Goal: Task Accomplishment & Management: Manage account settings

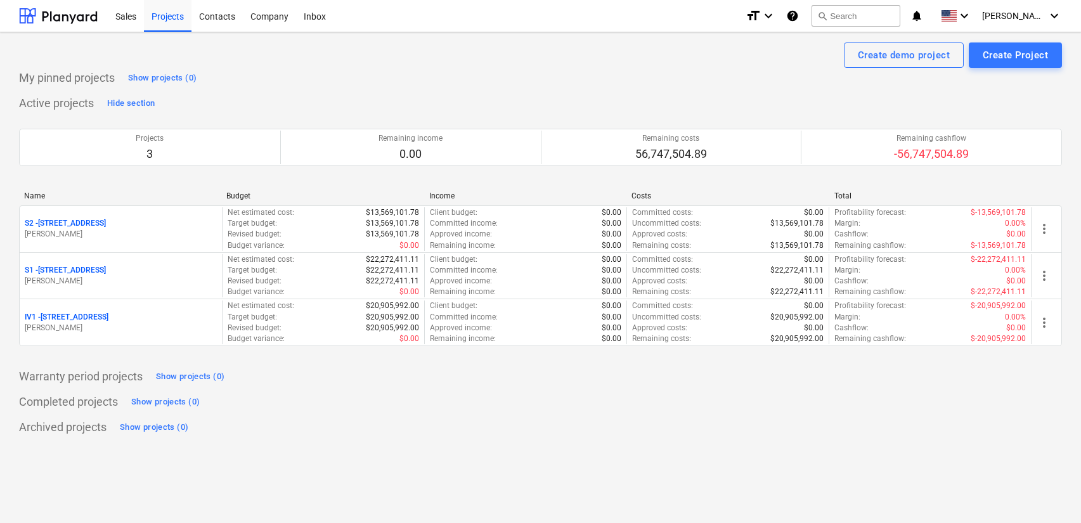
click at [989, 18] on div "Successfully imported line-items" at bounding box center [903, 13] width 342 height 27
click at [978, 18] on div "Successfully imported line-items" at bounding box center [903, 13] width 342 height 27
click at [976, 23] on div "Successfully imported line-items" at bounding box center [903, 13] width 342 height 27
click at [992, 16] on div "Successfully imported line-items" at bounding box center [903, 13] width 342 height 27
click at [973, 20] on div "Successfully imported line-items" at bounding box center [903, 13] width 342 height 27
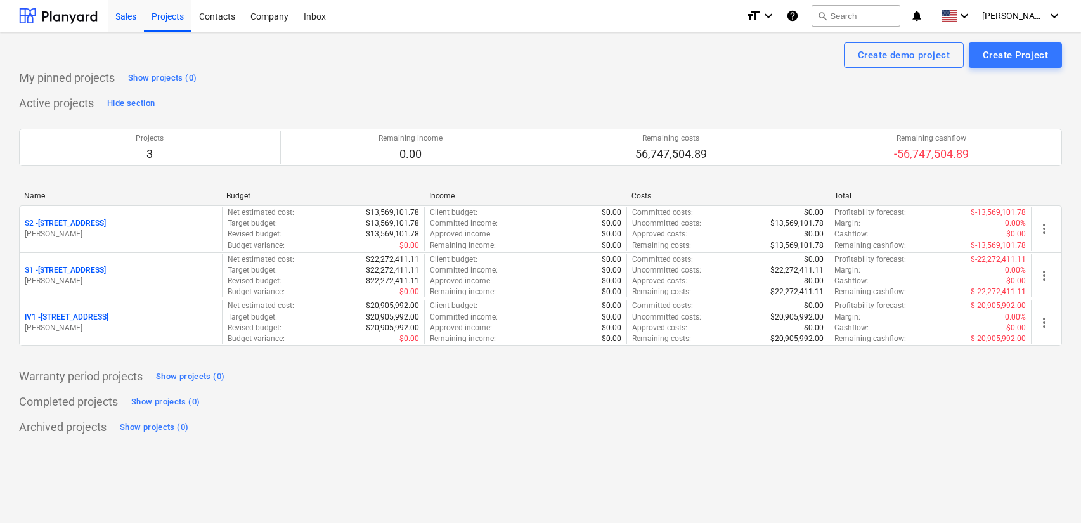
click at [140, 18] on div "Sales" at bounding box center [126, 15] width 36 height 32
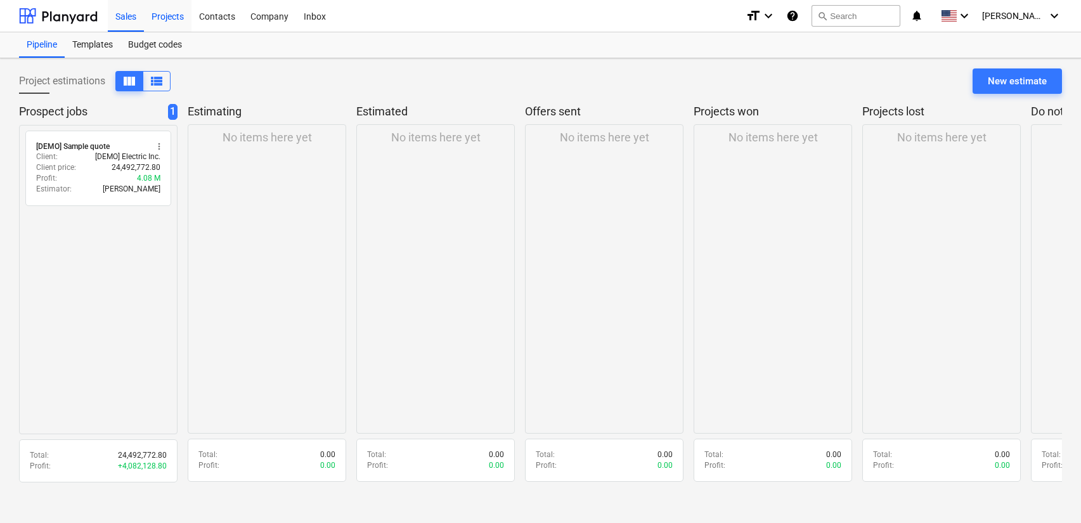
click at [172, 17] on div "Projects" at bounding box center [168, 15] width 48 height 32
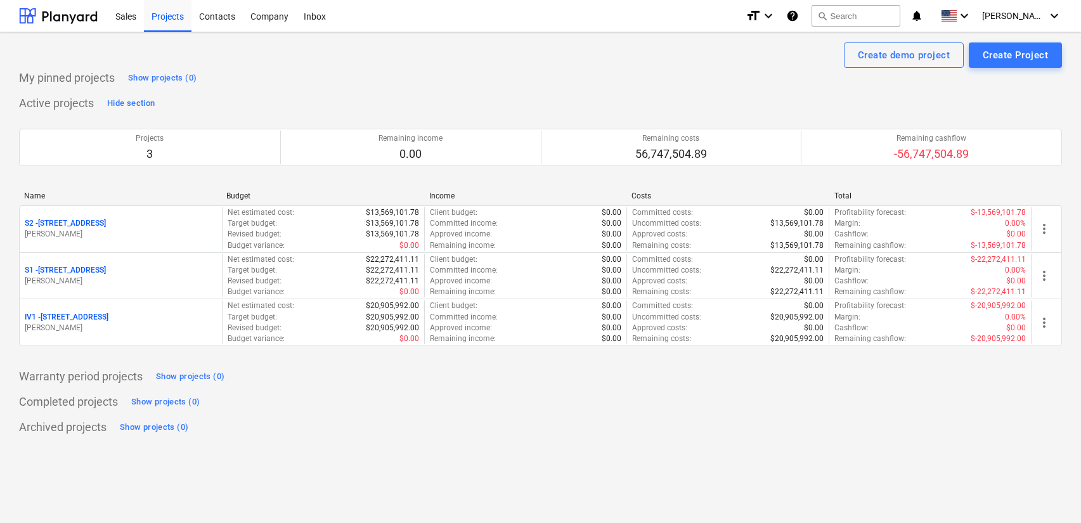
click at [1031, 16] on div "Successfully imported line-items" at bounding box center [903, 13] width 342 height 27
click at [1057, 15] on div "Successfully imported line-items" at bounding box center [903, 13] width 342 height 27
click at [255, 15] on div "Company" at bounding box center [269, 15] width 53 height 32
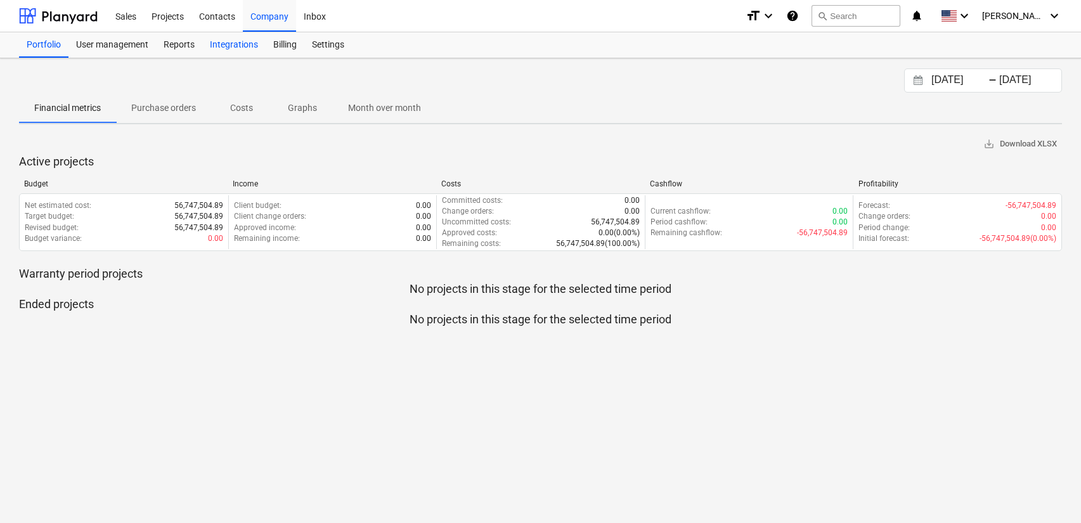
click at [240, 39] on div "Integrations" at bounding box center [233, 44] width 63 height 25
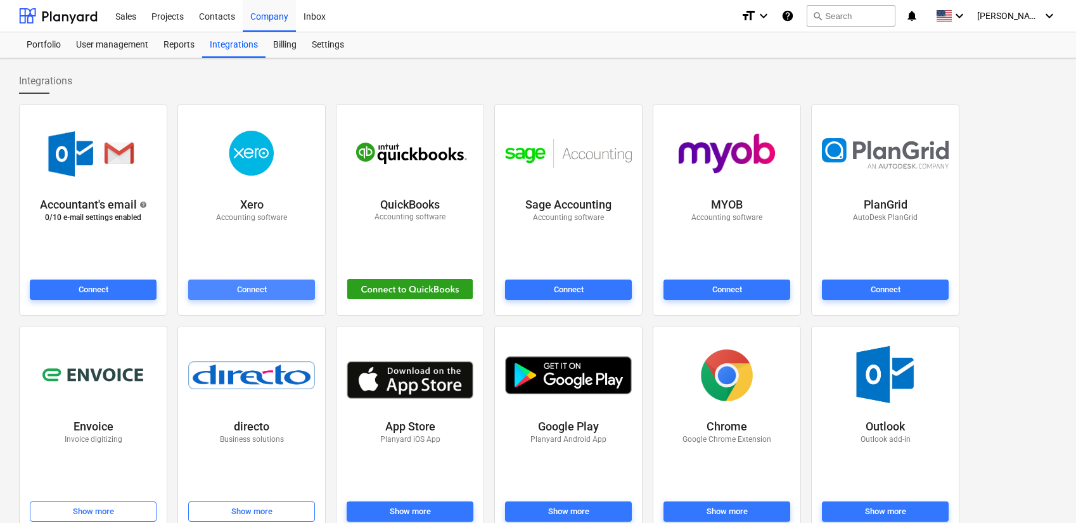
click at [278, 286] on span "Connect" at bounding box center [251, 290] width 117 height 15
click at [1025, 13] on div "Successfully imported line-items" at bounding box center [899, 13] width 342 height 27
click at [326, 43] on div "Settings" at bounding box center [328, 44] width 48 height 25
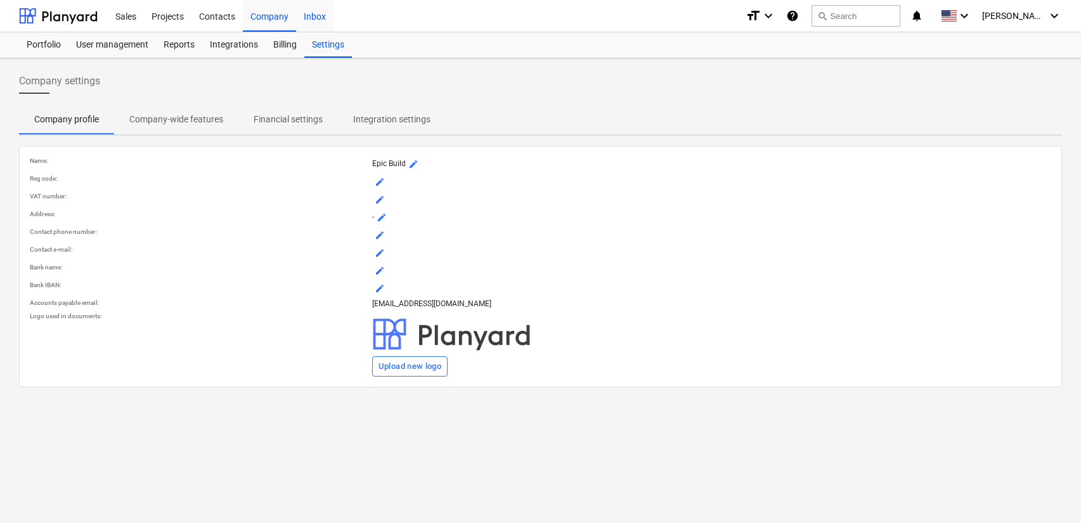
click at [315, 18] on div "Inbox" at bounding box center [314, 15] width 37 height 32
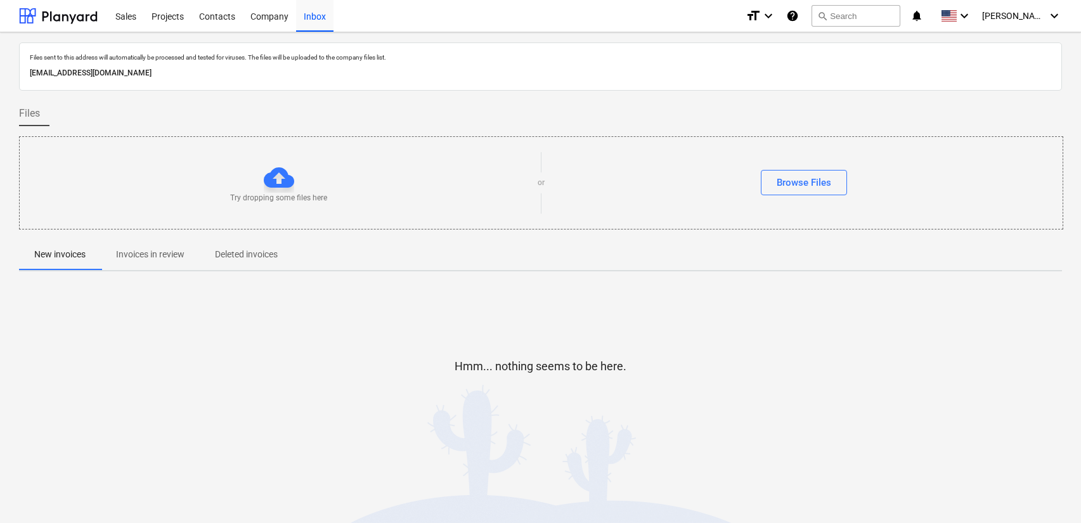
click at [1034, 22] on div "Successfully imported line-items" at bounding box center [903, 13] width 342 height 27
click at [1036, 30] on div "[PERSON_NAME] keyboard_arrow_down" at bounding box center [1022, 16] width 80 height 32
click at [1025, 46] on div "Settings" at bounding box center [1023, 49] width 76 height 20
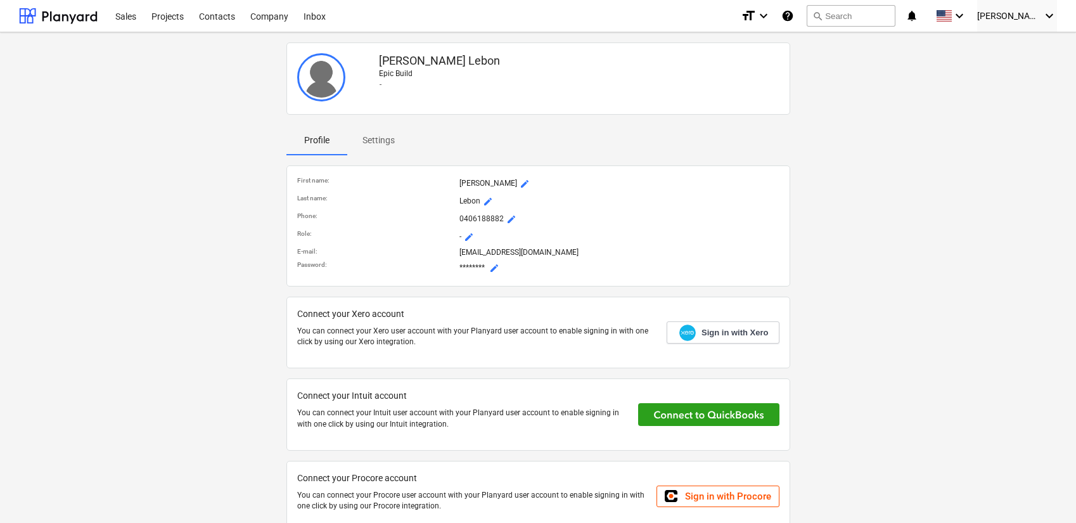
click at [496, 268] on span "mode_edit" at bounding box center [494, 268] width 10 height 10
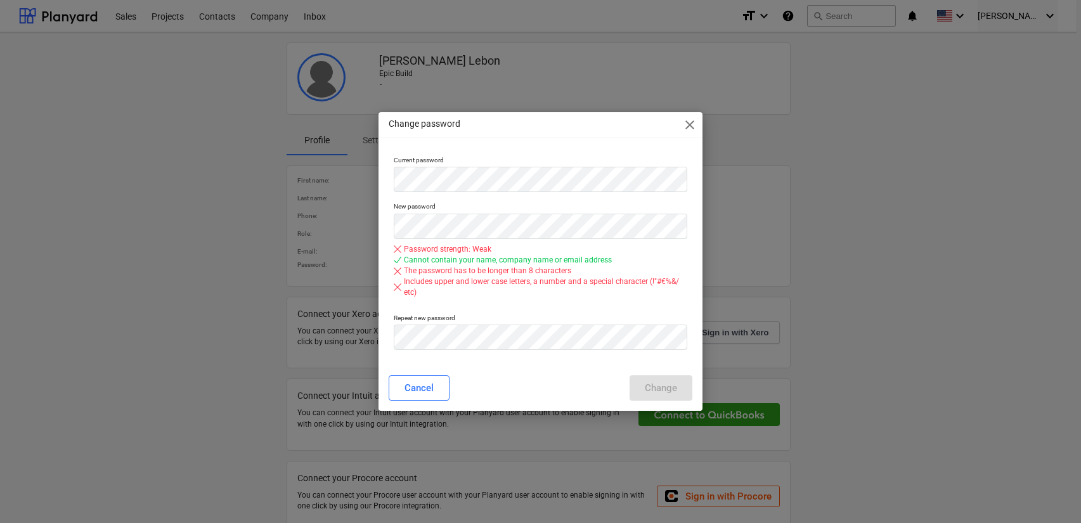
click at [693, 124] on span "close" at bounding box center [689, 124] width 15 height 15
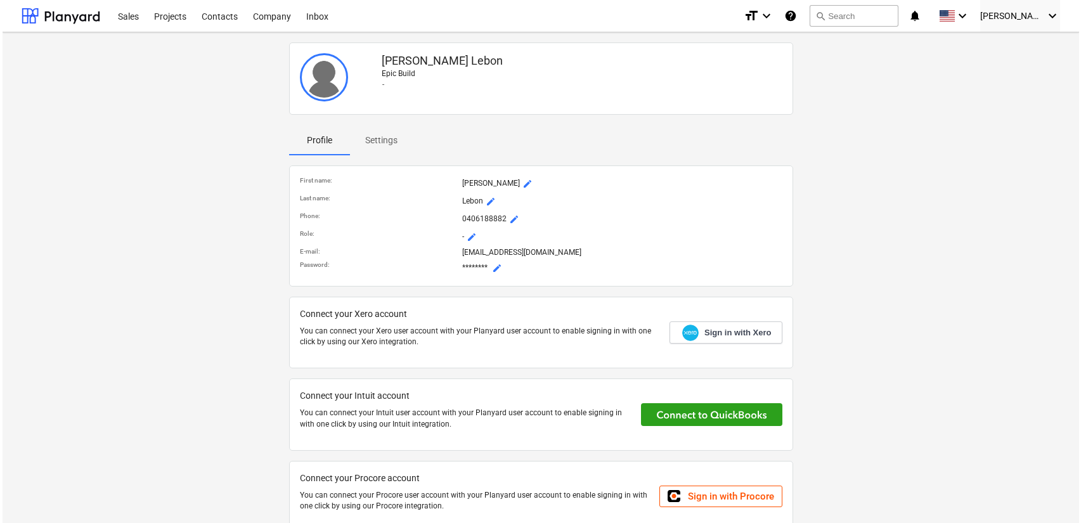
scroll to position [30, 0]
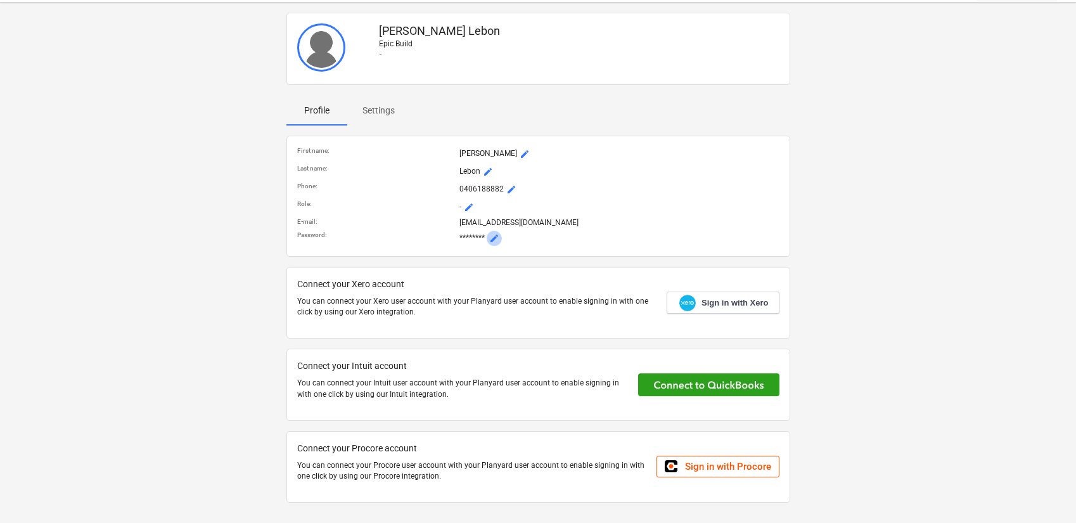
click at [495, 234] on span "mode_edit" at bounding box center [494, 238] width 10 height 10
